Goal: Check status: Check status

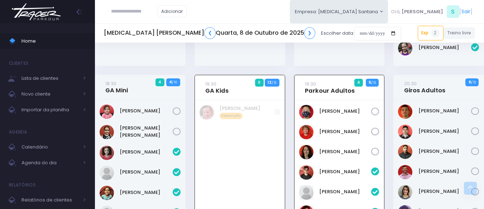
scroll to position [331, 0]
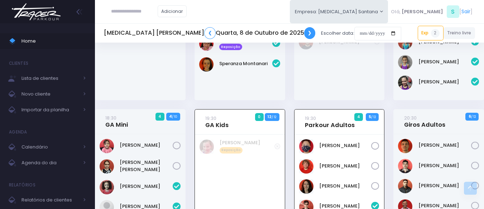
click at [304, 33] on link "❯" at bounding box center [309, 33] width 11 height 12
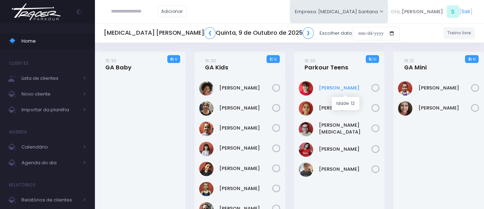
click at [355, 92] on link "Anna Helena Roque Silva" at bounding box center [345, 88] width 53 height 7
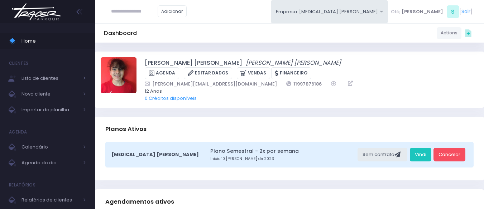
type input "*"
click at [38, 39] on span "Home" at bounding box center [53, 41] width 64 height 9
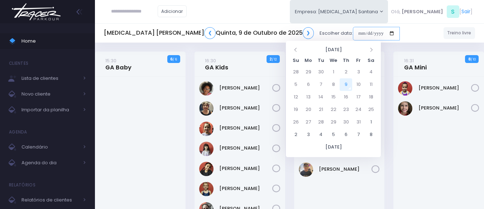
click at [353, 31] on input "date" at bounding box center [376, 34] width 47 height 14
click at [368, 83] on td "11" at bounding box center [371, 84] width 13 height 13
type input "**********"
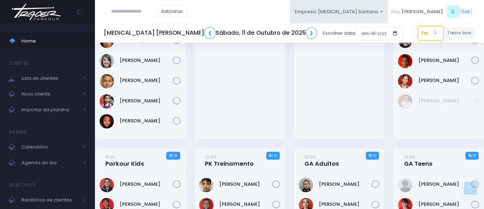
scroll to position [430, 0]
